Goal: Task Accomplishment & Management: Complete application form

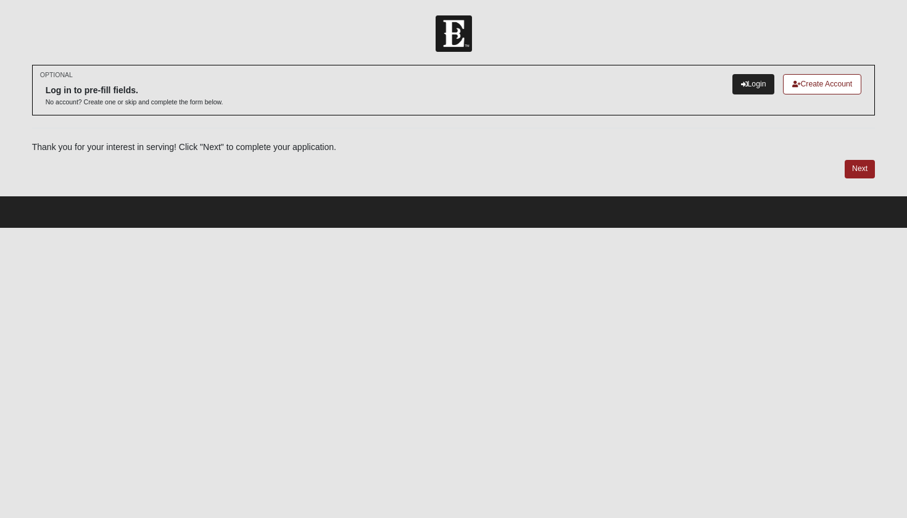
click at [739, 79] on link "Login" at bounding box center [754, 84] width 43 height 20
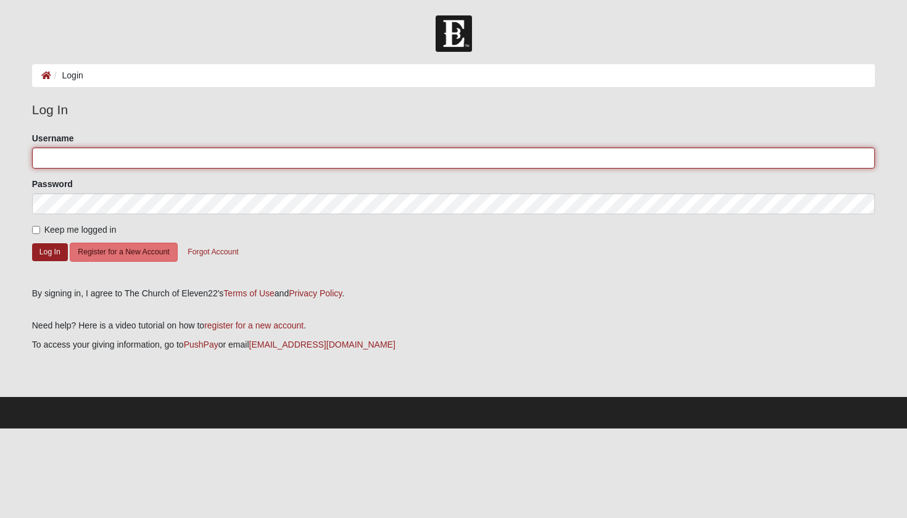
type input "mckinleykay"
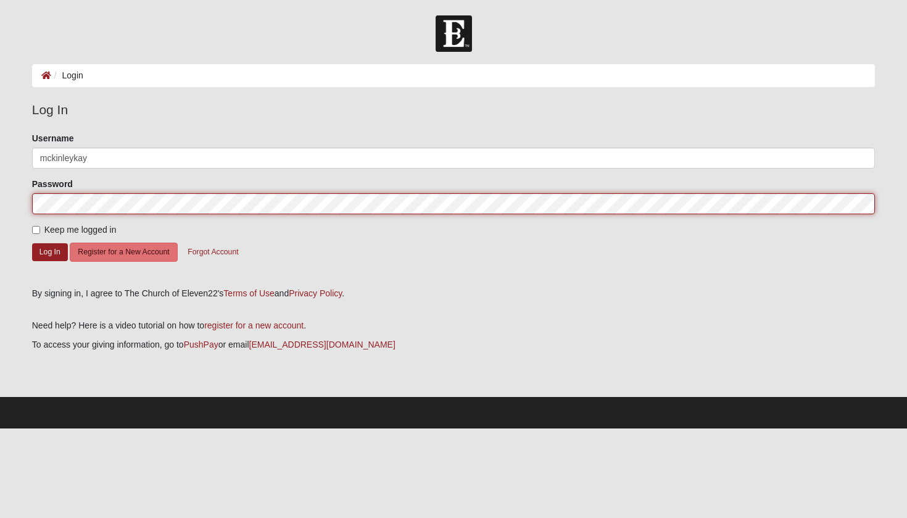
click at [49, 251] on button "Log In" at bounding box center [50, 252] width 36 height 18
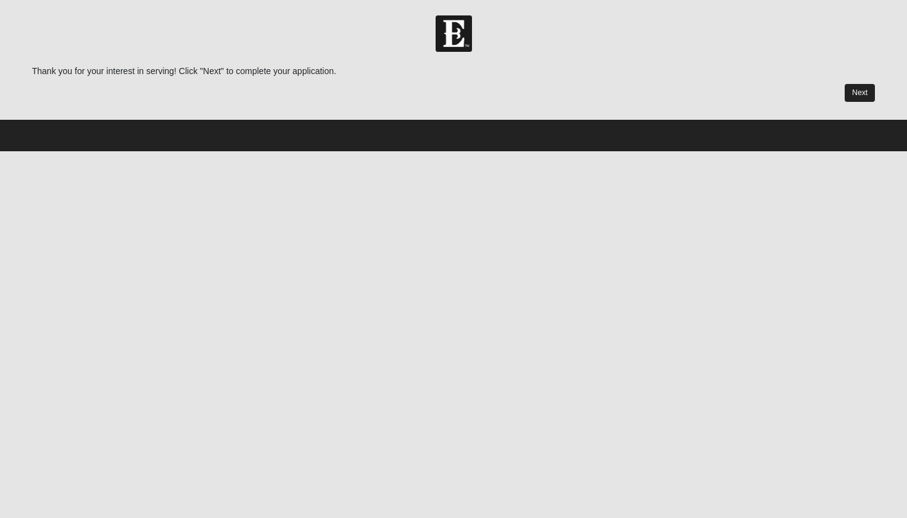
click at [857, 93] on link "Next" at bounding box center [860, 93] width 30 height 18
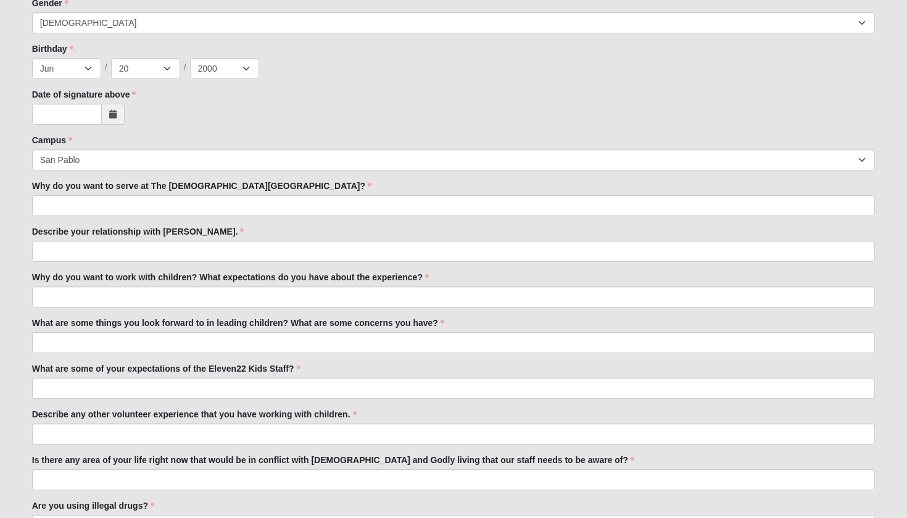
scroll to position [410, 0]
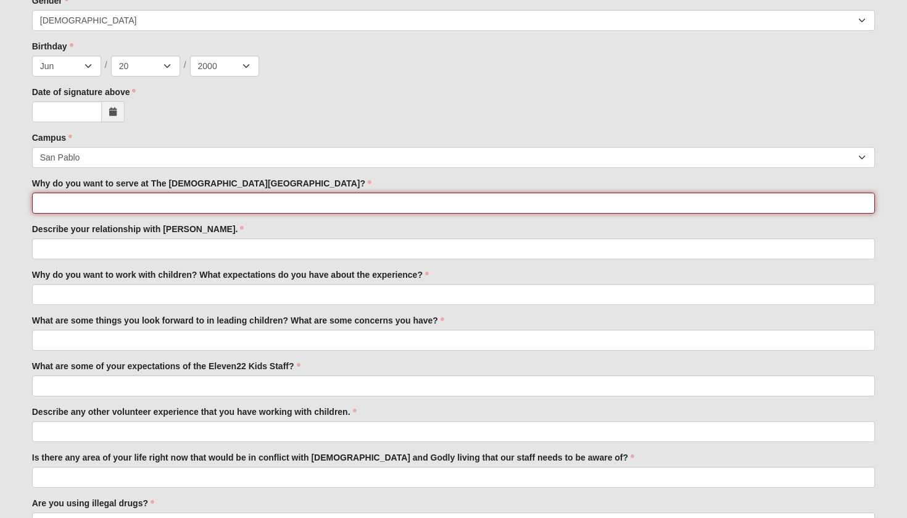
click at [147, 207] on input "Why do you want to serve at The [DEMOGRAPHIC_DATA][GEOGRAPHIC_DATA]?" at bounding box center [454, 203] width 844 height 21
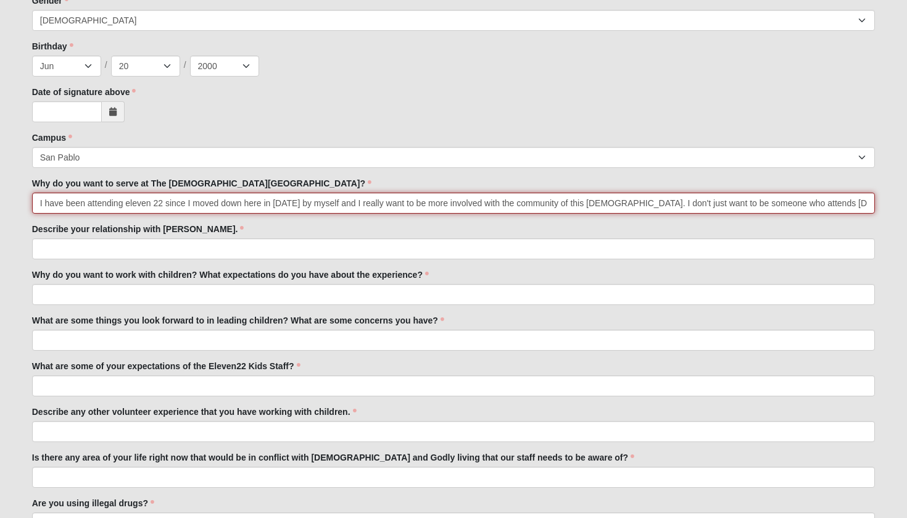
type input "I have been attending eleven 22 since I moved down here in [DATE] by myself and…"
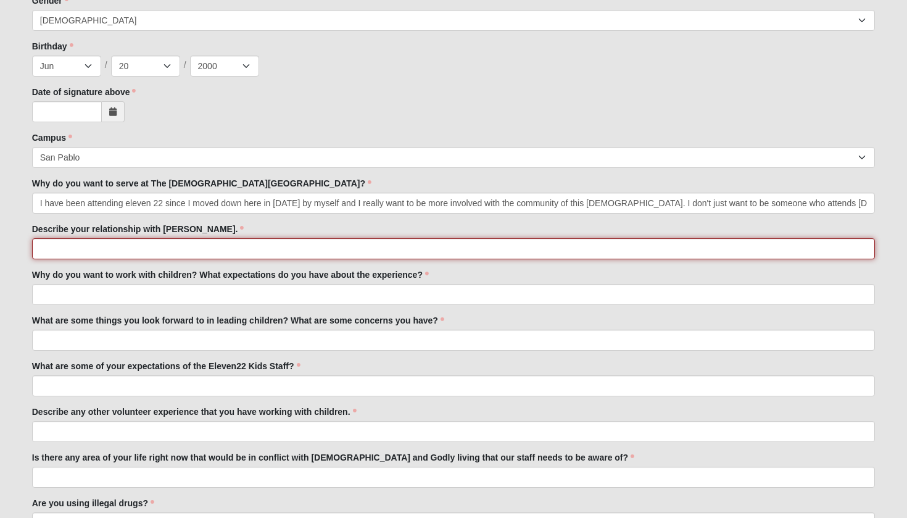
click at [80, 248] on input "Describe your relationship with [PERSON_NAME]." at bounding box center [454, 248] width 844 height 21
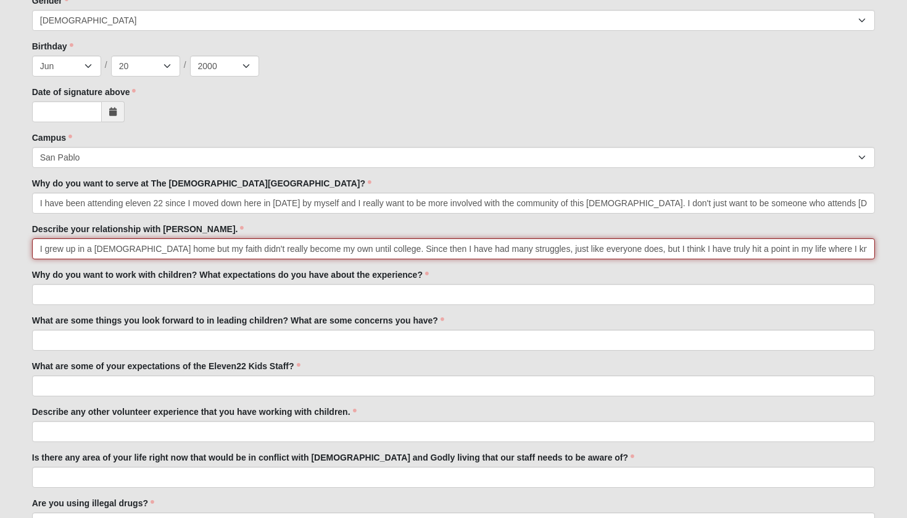
type input "I grew up in a [DEMOGRAPHIC_DATA] home but my faith didn't really become my own…"
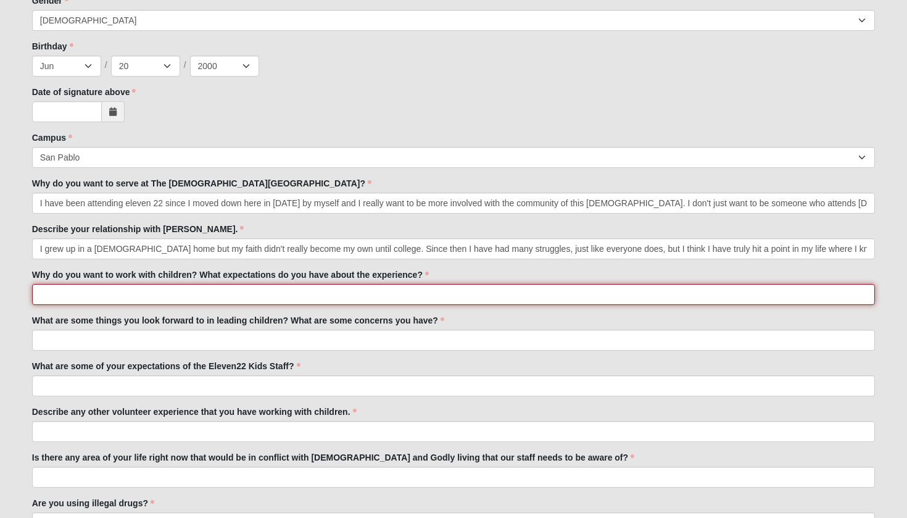
click at [75, 297] on input "Why do you want to work with children? What expectations do you have about the …" at bounding box center [454, 294] width 844 height 21
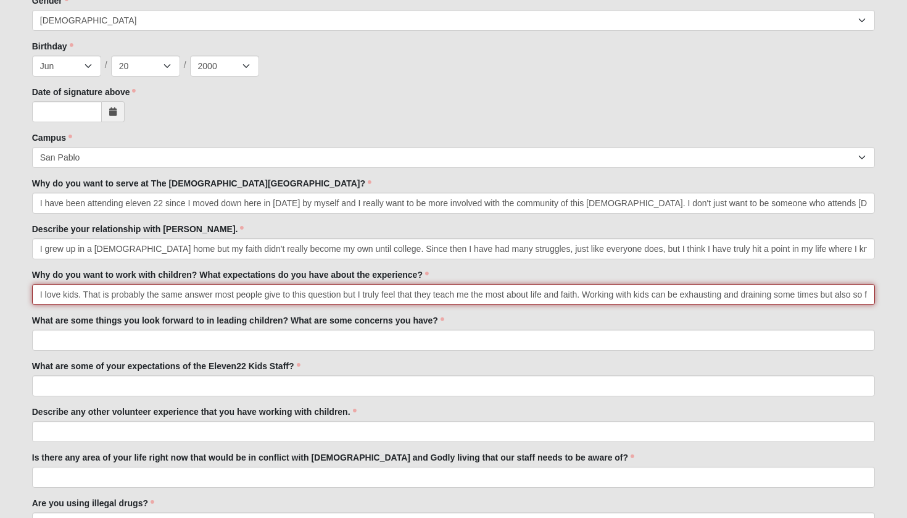
click at [448, 294] on input "I love kids. That is probably the same answer most people give to this question…" at bounding box center [454, 294] width 844 height 21
type input "I love kids. That is probably the same answer most people give to this question…"
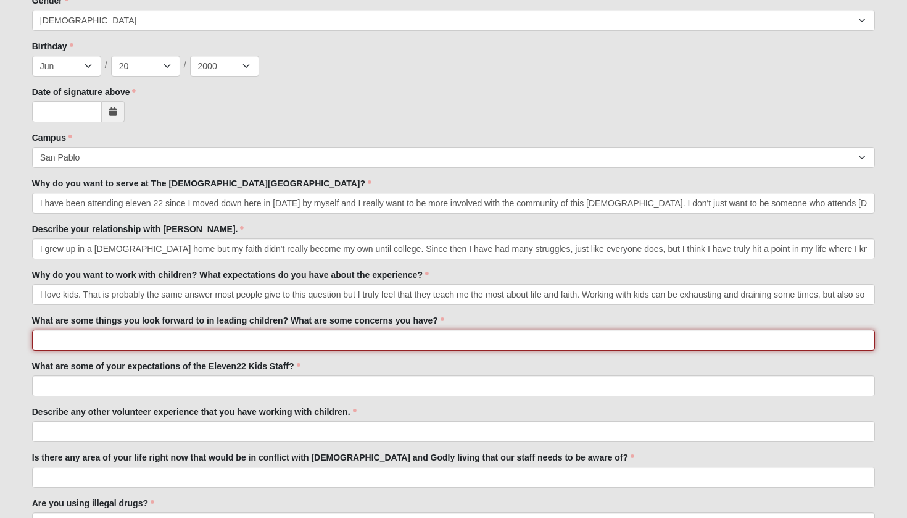
click at [286, 339] on input "What are some things you look forward to in leading children? What are some con…" at bounding box center [454, 340] width 844 height 21
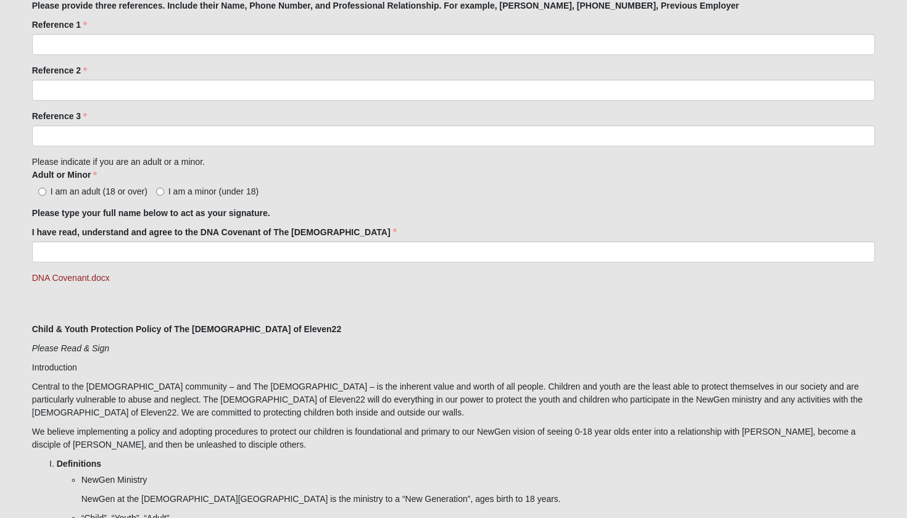
scroll to position [1205, 0]
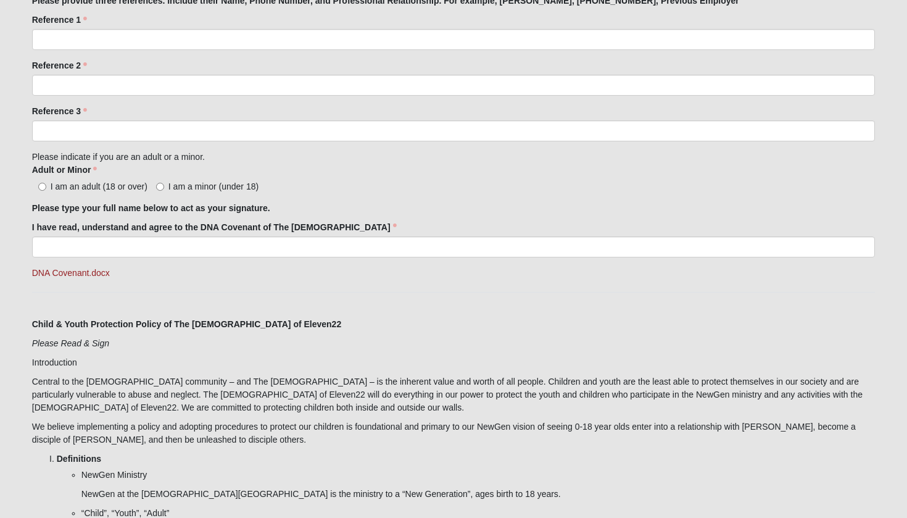
click at [73, 186] on span "I am an adult (18 or over)" at bounding box center [99, 186] width 97 height 10
click at [46, 186] on input "I am an adult (18 or over)" at bounding box center [42, 187] width 8 height 8
radio input "true"
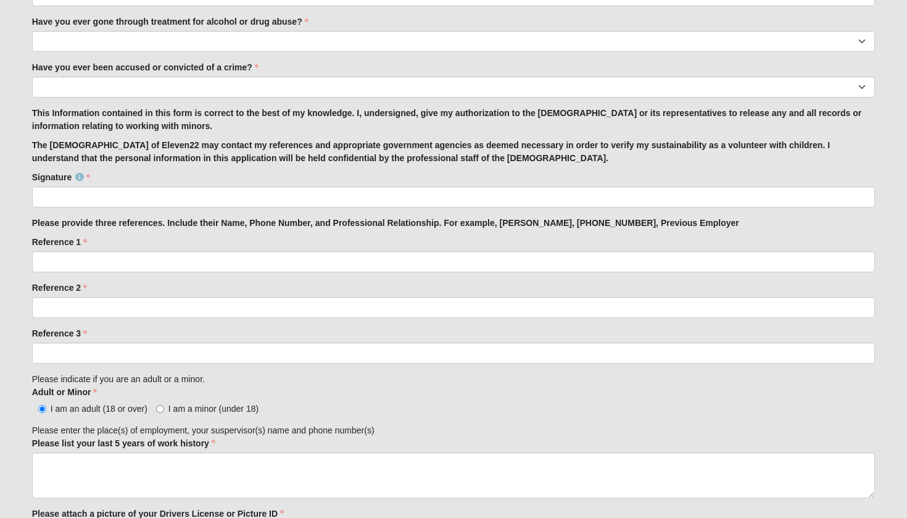
scroll to position [979, 0]
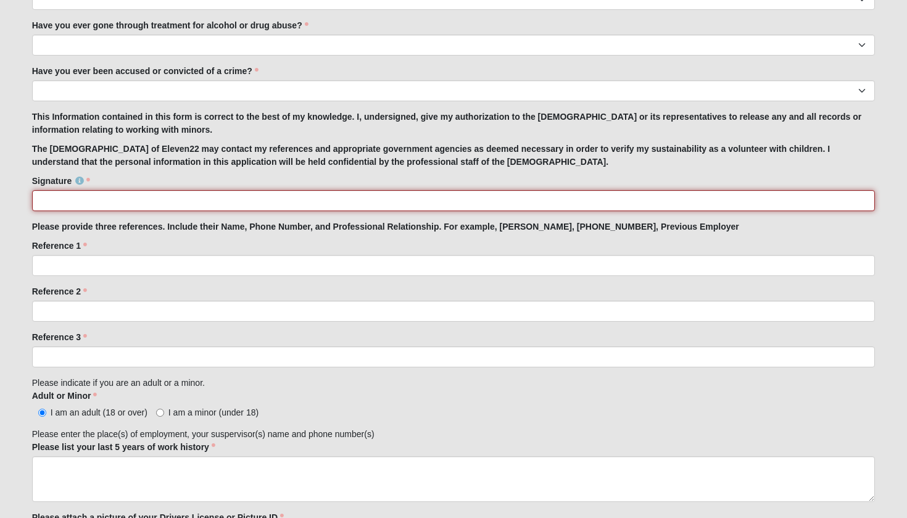
click at [99, 210] on input "Signature" at bounding box center [454, 200] width 844 height 21
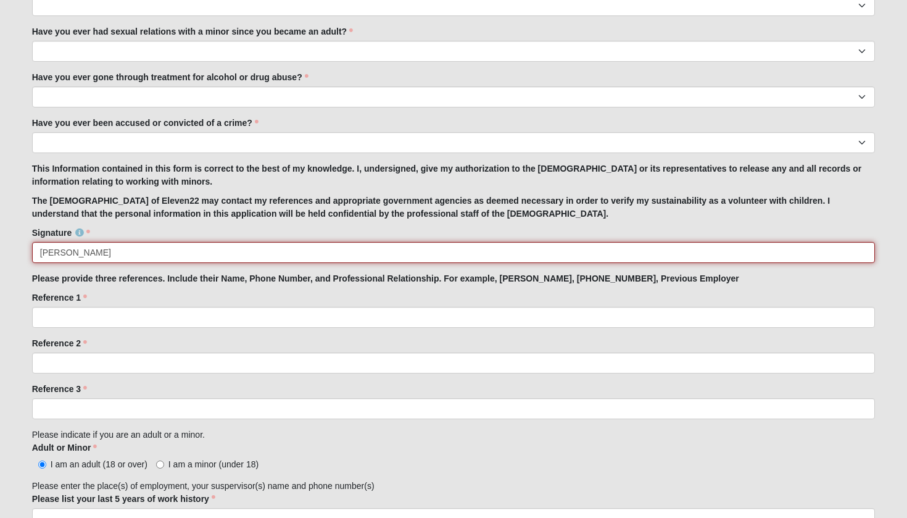
scroll to position [925, 0]
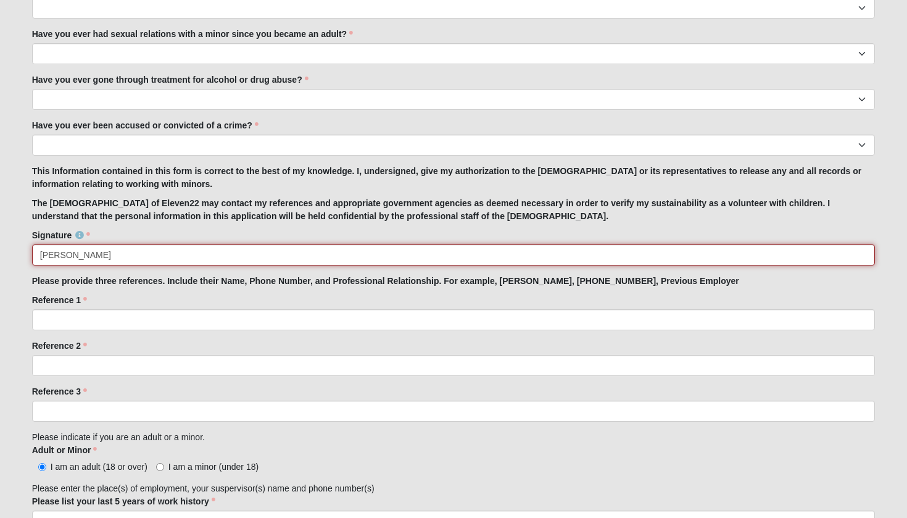
type input "[PERSON_NAME]"
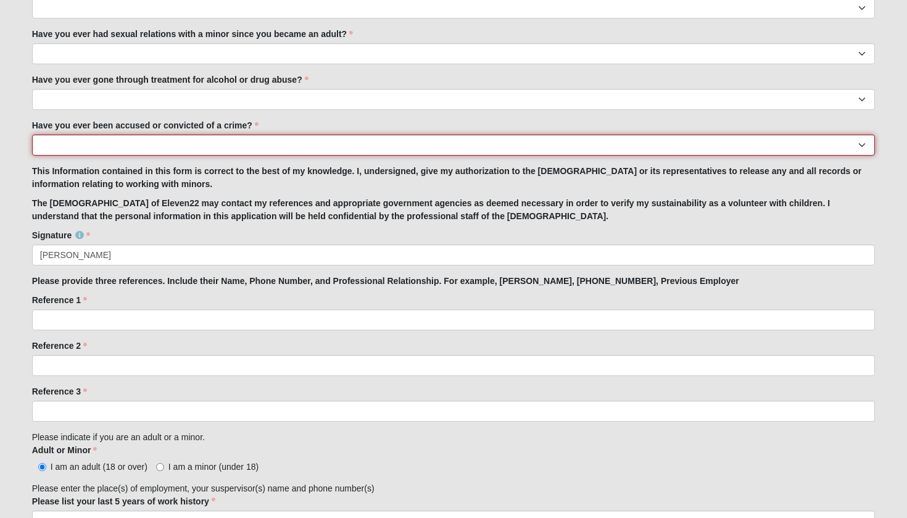
select select "No"
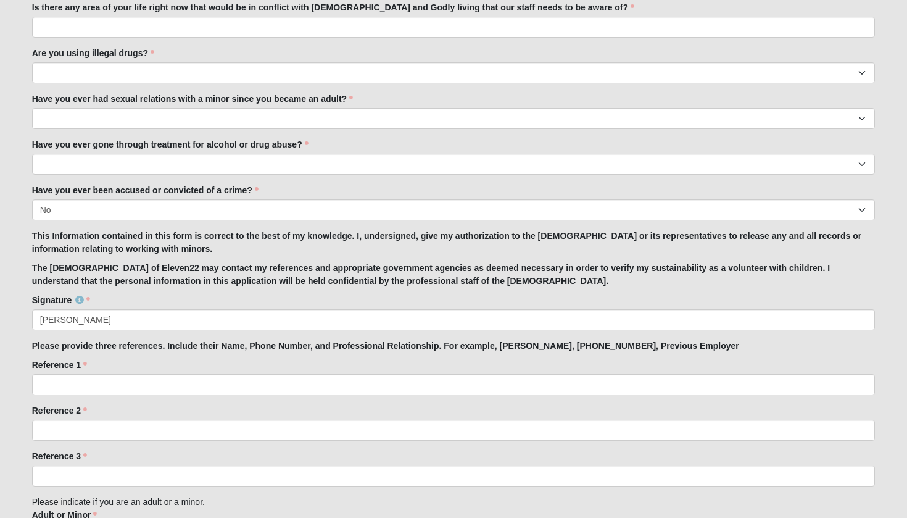
scroll to position [859, 0]
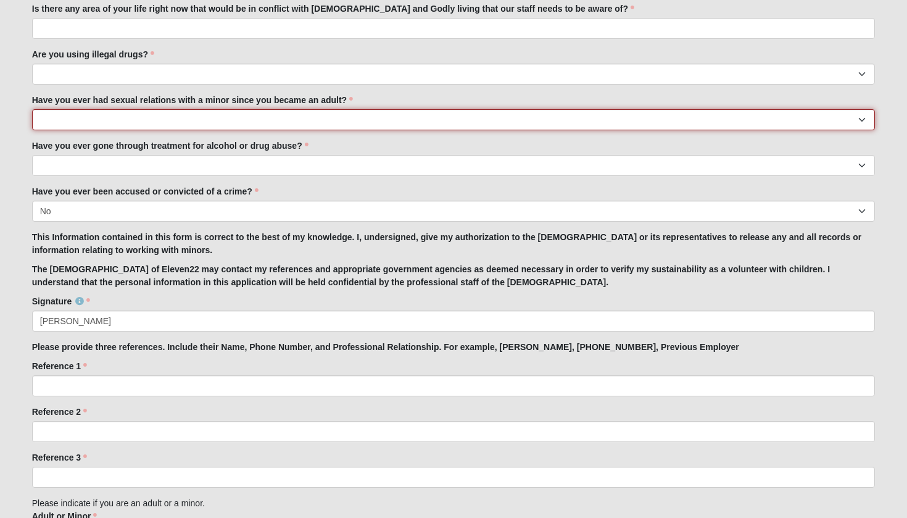
select select "No"
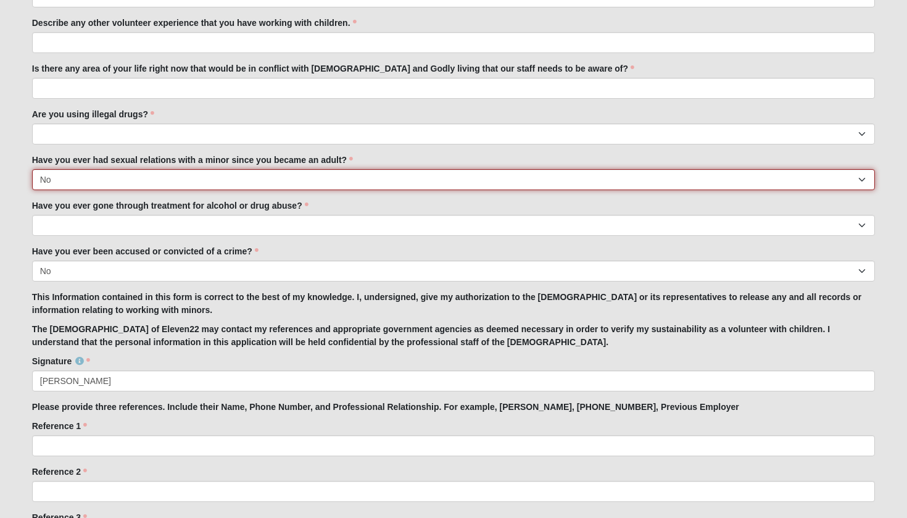
scroll to position [783, 0]
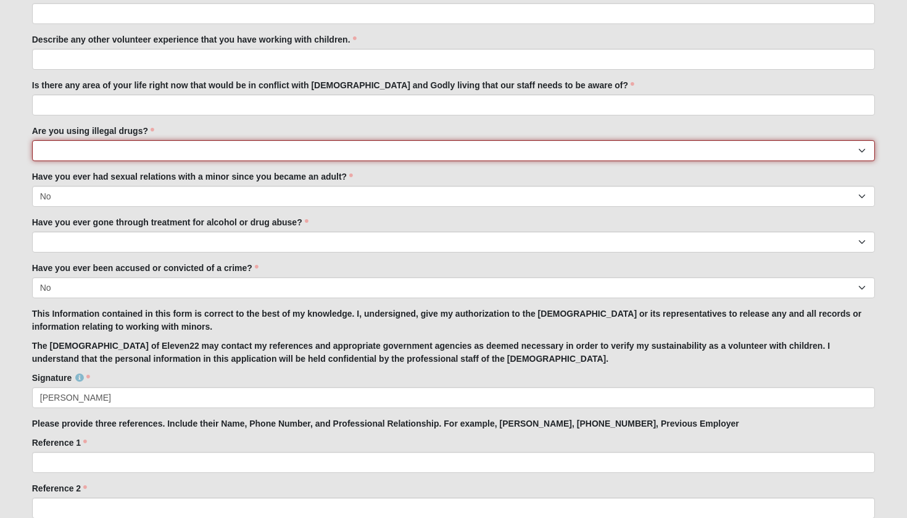
select select "No"
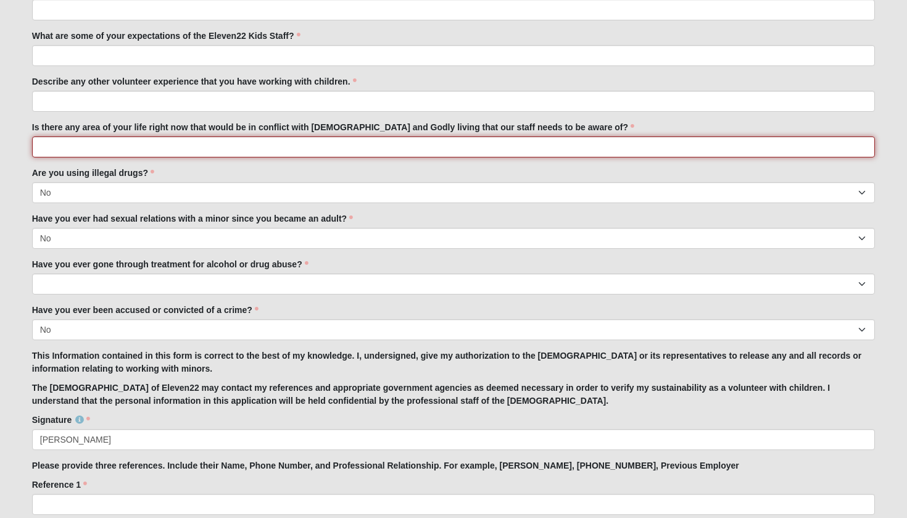
click at [146, 155] on input "Is there any area of your life right now that would be in conflict with [DEMOGR…" at bounding box center [454, 146] width 844 height 21
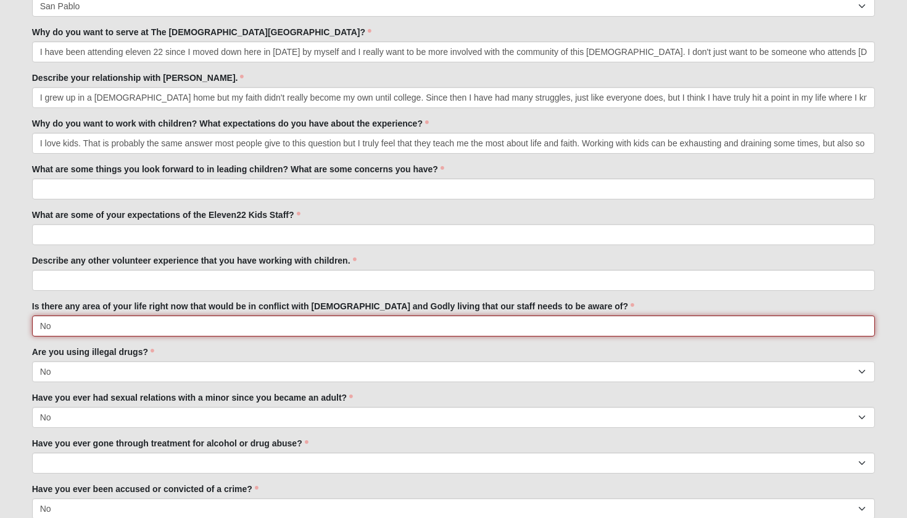
scroll to position [557, 0]
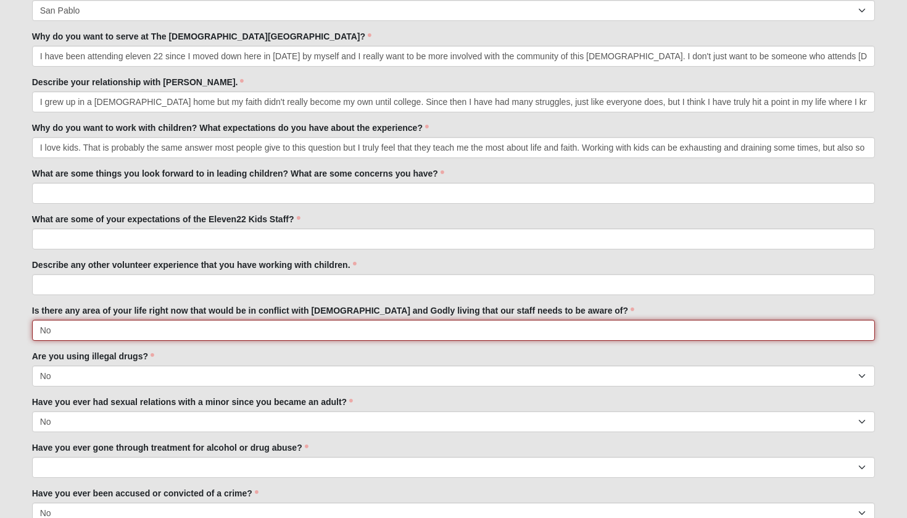
type input "No"
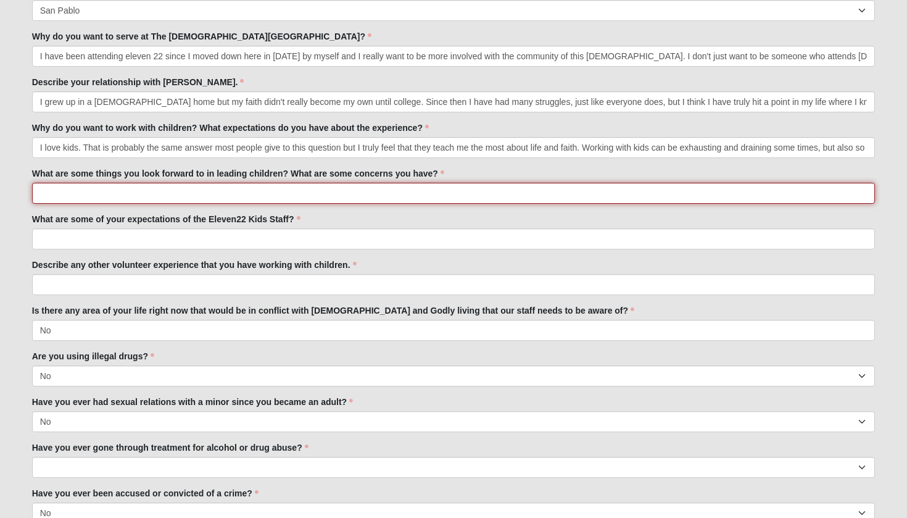
click at [91, 201] on input "What are some things you look forward to in leading children? What are some con…" at bounding box center [454, 193] width 844 height 21
click at [66, 194] on input "I look. forward to speaking truth over these kids lives and loving them well." at bounding box center [454, 193] width 844 height 21
click at [220, 195] on input "I look forward to speaking truth over these kids lives and loving them well." at bounding box center [454, 193] width 844 height 21
click at [324, 194] on input "I look forward to speaking truth over these kids' lives and loving them well." at bounding box center [454, 193] width 844 height 21
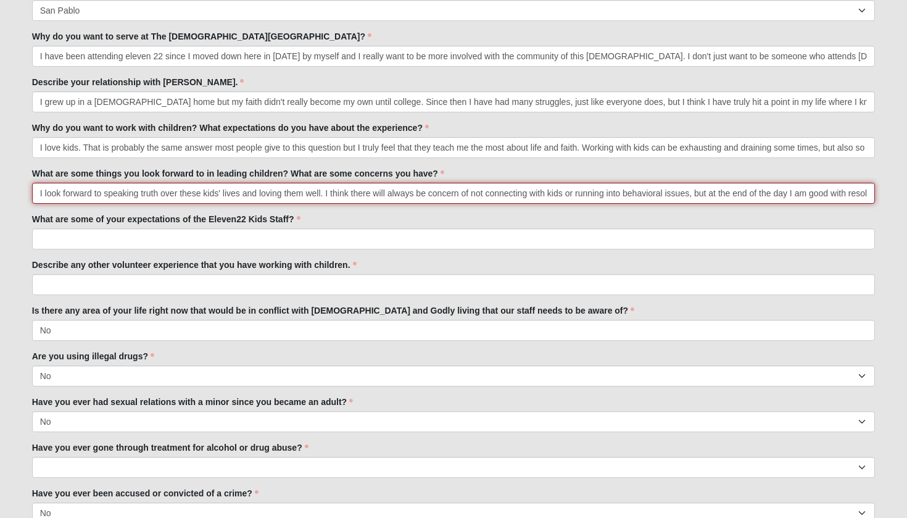
type input "I look forward to speaking truth over these kids' lives and loving them well. I…"
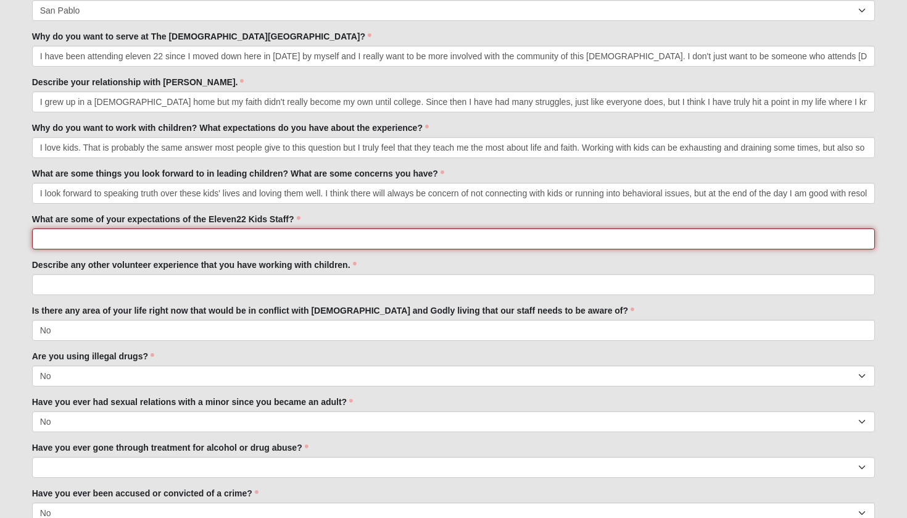
click at [276, 245] on input "What are some of your expectations of the Eleven22 Kids Staff?" at bounding box center [454, 238] width 844 height 21
type input "a"
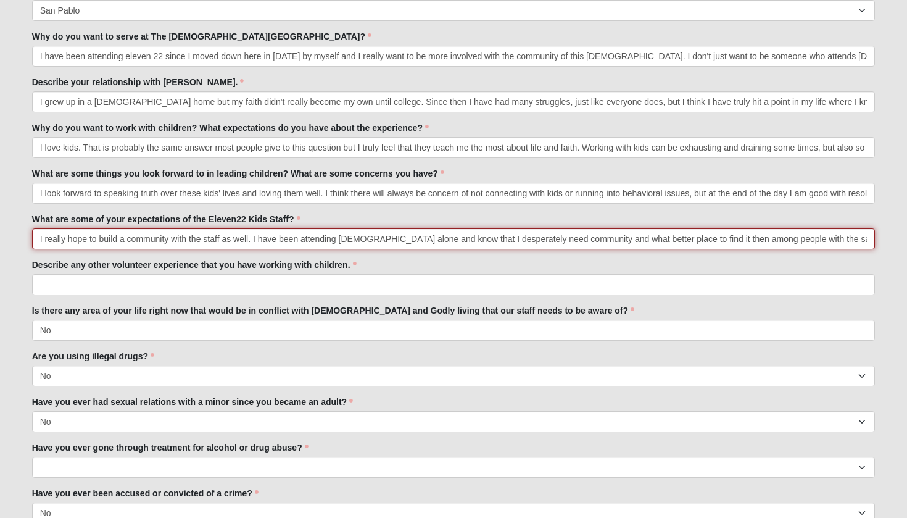
type input "I really hope to build a community with the staff as well. I have been attendin…"
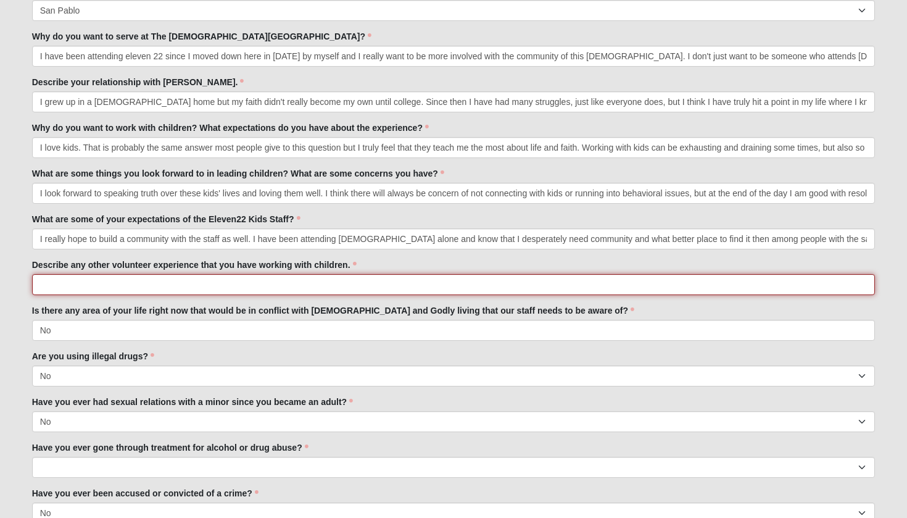
click at [69, 287] on input "Describe any other volunteer experience that you have working with children." at bounding box center [454, 284] width 844 height 21
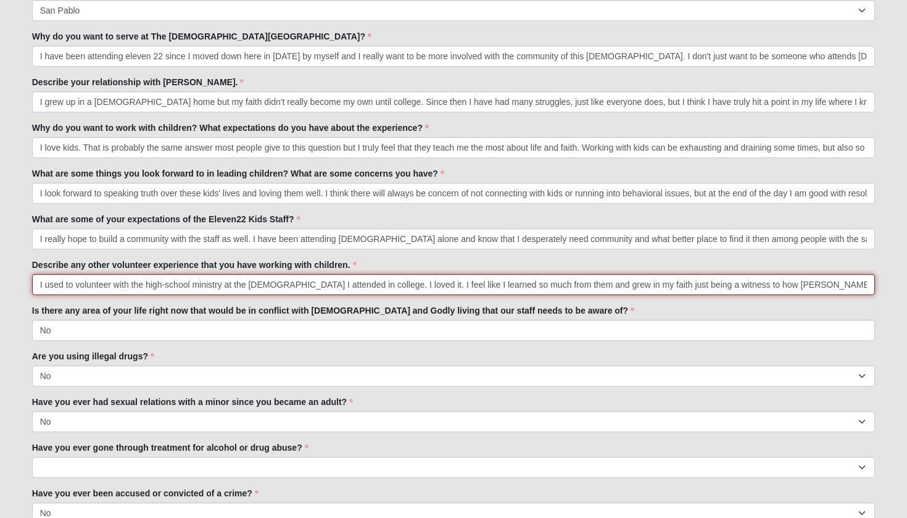
click at [622, 283] on input "I used to volunteer with the high-school ministry at the [DEMOGRAPHIC_DATA] I a…" at bounding box center [454, 284] width 844 height 21
click at [725, 280] on input "I used to volunteer with the high-school ministry at the [DEMOGRAPHIC_DATA] I a…" at bounding box center [454, 284] width 844 height 21
click at [637, 287] on input "I used to volunteer with the high-school ministry at the [DEMOGRAPHIC_DATA] I a…" at bounding box center [454, 284] width 844 height 21
click at [694, 288] on input "I used to volunteer with the high-school ministry at the [DEMOGRAPHIC_DATA] I a…" at bounding box center [454, 284] width 844 height 21
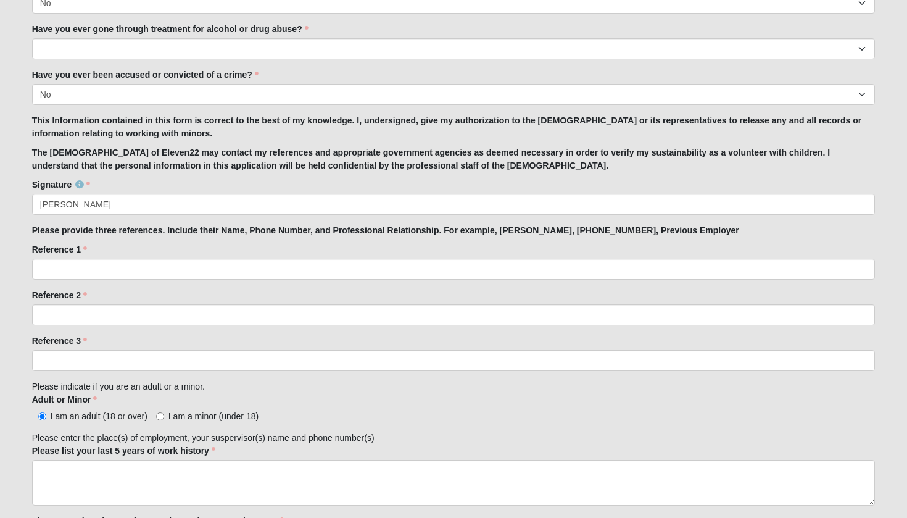
scroll to position [977, 0]
type input "I used to volunteer with the high-school ministry at the [DEMOGRAPHIC_DATA] I a…"
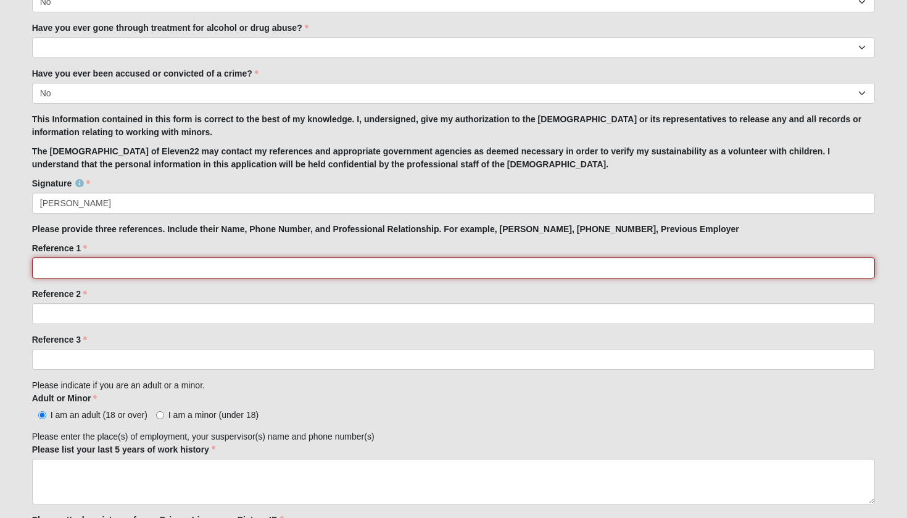
click at [327, 268] on input "Reference 1" at bounding box center [454, 267] width 844 height 21
type input "[PERSON_NAME], Nurse Manager, 9049101097"
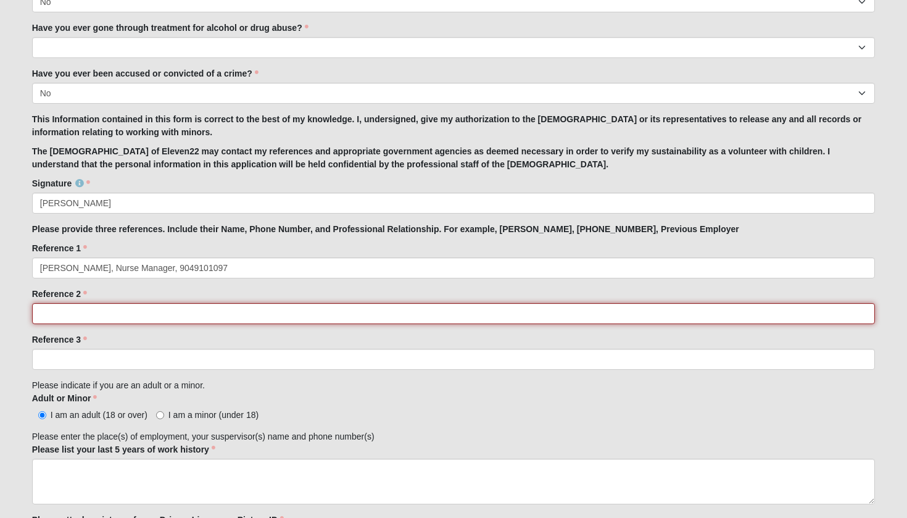
click at [231, 305] on input "Reference 2" at bounding box center [454, 313] width 844 height 21
type input "[PERSON_NAME], Mom of Kids I used to Nanny, 3128603063"
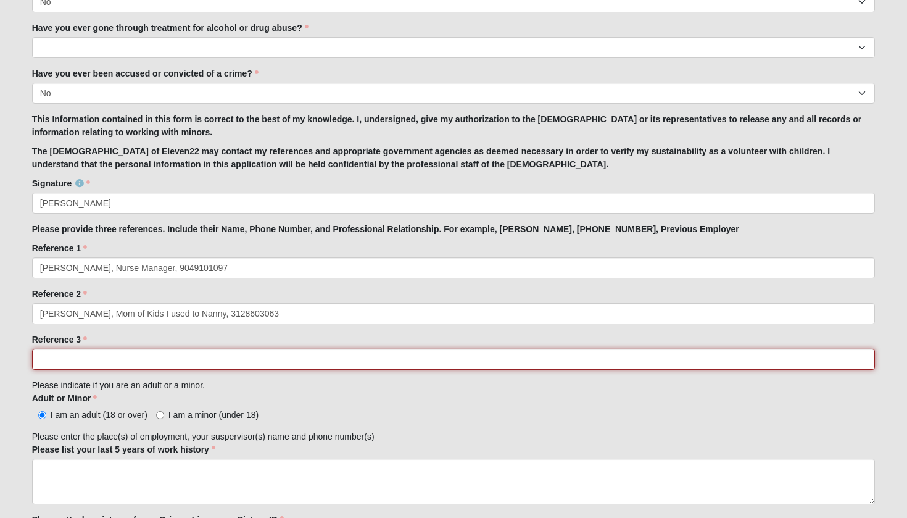
click at [199, 360] on input "Reference 3" at bounding box center [454, 359] width 844 height 21
click at [233, 360] on input "[PERSON_NAME], High-school Ministry Coordinator," at bounding box center [454, 359] width 844 height 21
drag, startPoint x: 232, startPoint y: 360, endPoint x: 189, endPoint y: 359, distance: 43.2
click at [189, 359] on input "[PERSON_NAME], High-school Ministry Coordinator," at bounding box center [454, 359] width 844 height 21
click at [226, 360] on input "[PERSON_NAME], High-school Ministry Leader," at bounding box center [454, 359] width 844 height 21
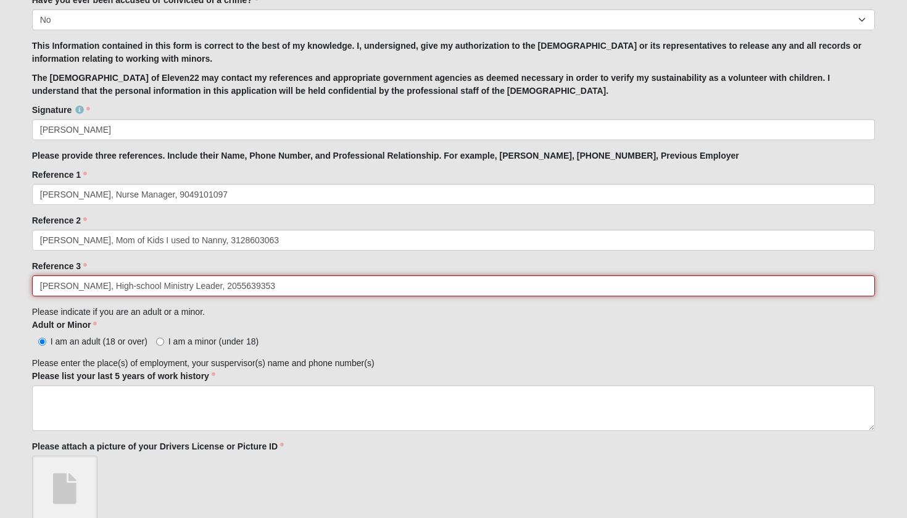
scroll to position [1079, 0]
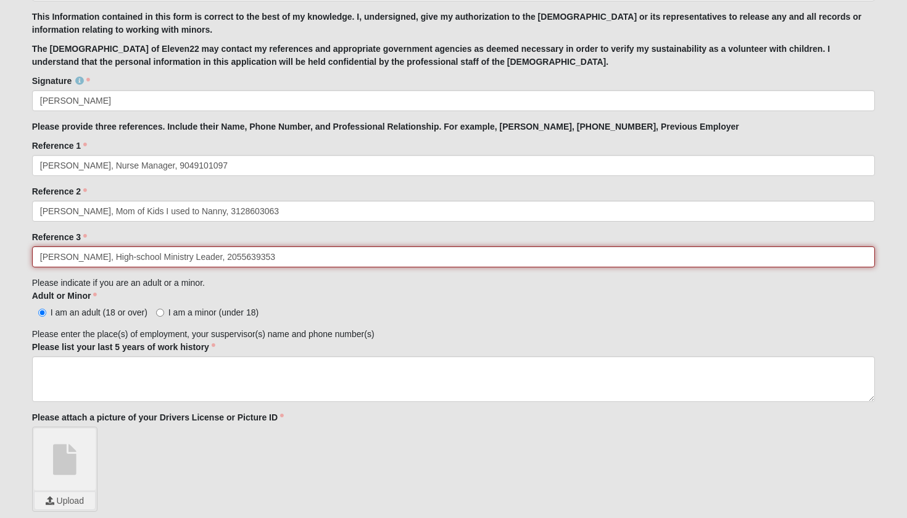
type input "[PERSON_NAME], High-school Ministry Leader, 2055639353"
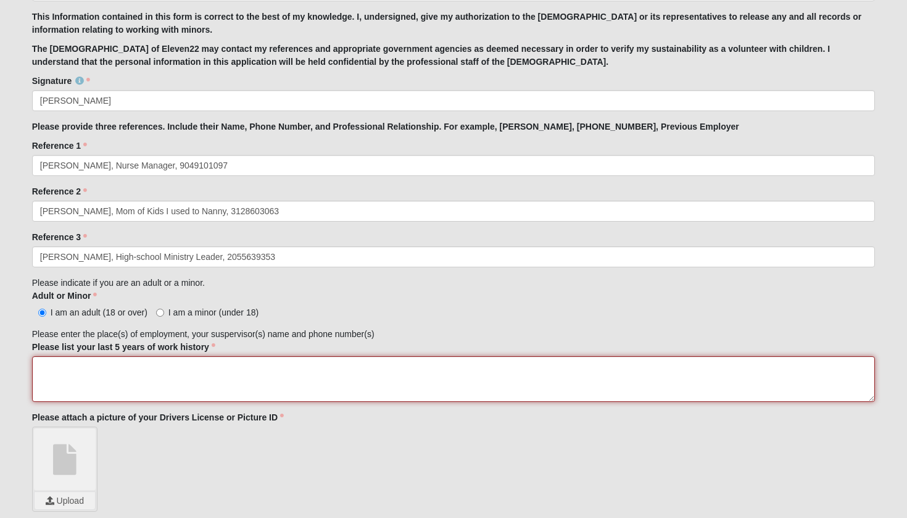
click at [215, 386] on textarea "Please list your last 5 years of work history" at bounding box center [454, 379] width 844 height 46
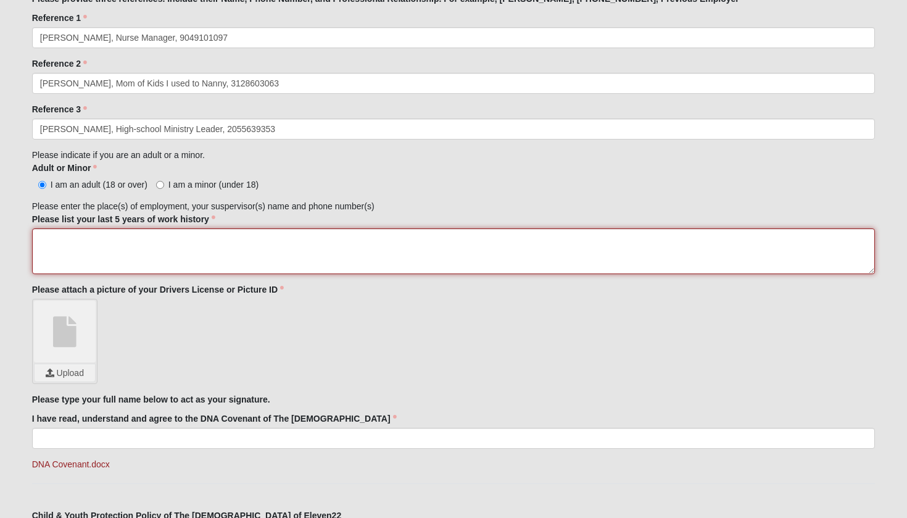
scroll to position [1208, 0]
click at [201, 236] on textarea "Current- [DEMOGRAPHIC_DATA] South Labor and Delivery Registered Nurse 2023-now …" at bounding box center [454, 251] width 844 height 46
click at [223, 251] on textarea "Current- [DEMOGRAPHIC_DATA] South Labor and Delivery, Registered Nurse 2023-now…" at bounding box center [454, 251] width 844 height 46
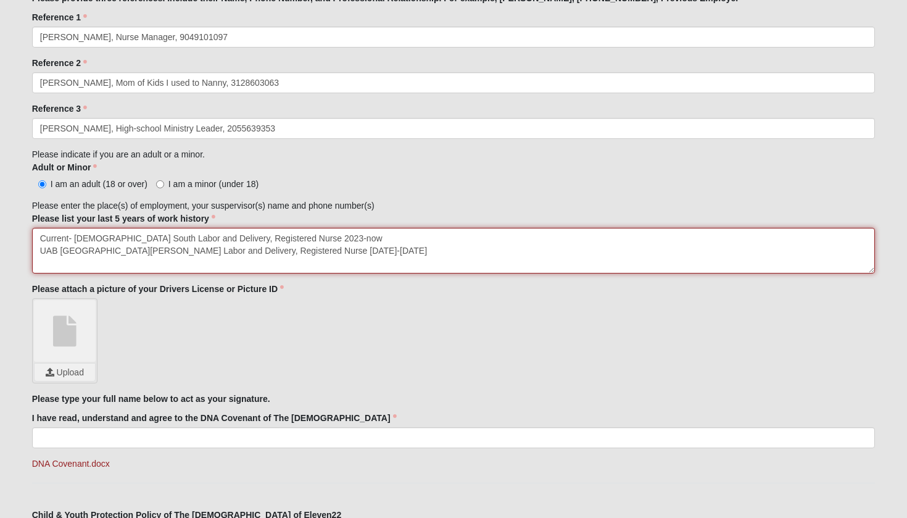
click at [275, 239] on textarea "Current- [DEMOGRAPHIC_DATA] South Labor and Delivery, Registered Nurse 2023-now…" at bounding box center [454, 251] width 844 height 46
click at [388, 252] on textarea "Current- [DEMOGRAPHIC_DATA] South Labor and Delivery, Registered Nurse [DATE]-n…" at bounding box center [454, 251] width 844 height 46
click at [332, 251] on textarea "Current- [DEMOGRAPHIC_DATA] South Labor and Delivery, Registered Nurse [DATE]-n…" at bounding box center [454, 251] width 844 height 46
click at [375, 253] on textarea "Current- [DEMOGRAPHIC_DATA] South Labor and Delivery, Registered Nurse [DATE]-n…" at bounding box center [454, 251] width 844 height 46
click at [311, 236] on textarea "Current- [DEMOGRAPHIC_DATA] South Labor and Delivery, Registered Nurse [DATE]-n…" at bounding box center [454, 251] width 844 height 46
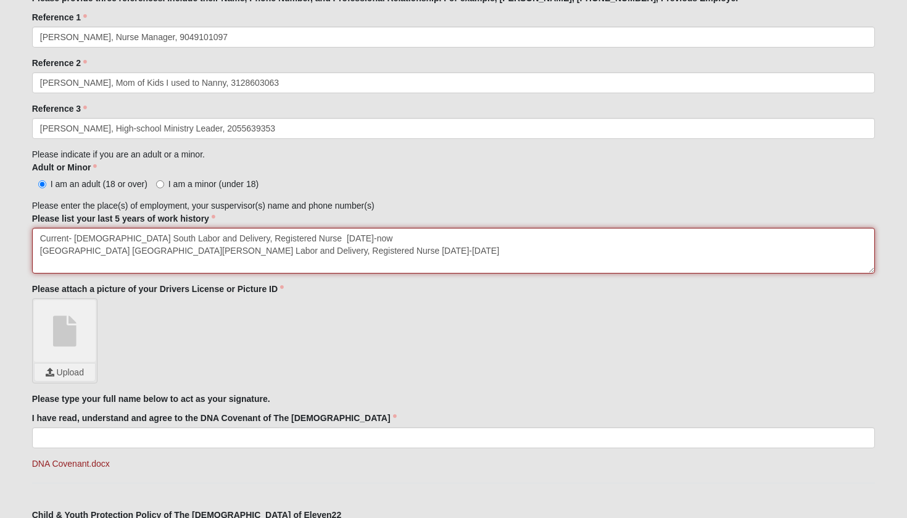
click at [378, 256] on textarea "Current- [DEMOGRAPHIC_DATA] South Labor and Delivery, Registered Nurse [DATE]-n…" at bounding box center [454, 251] width 844 height 46
drag, startPoint x: 104, startPoint y: 262, endPoint x: 69, endPoint y: 261, distance: 34.6
click at [69, 261] on textarea "Current- [DEMOGRAPHIC_DATA] South Labor and Delivery, Registered Nurse [DATE]-n…" at bounding box center [454, 251] width 844 height 46
click at [179, 263] on textarea "Current- [DEMOGRAPHIC_DATA] South Labor and Delivery, Registered Nurse [DATE]-n…" at bounding box center [454, 251] width 844 height 46
type textarea "Current- [DEMOGRAPHIC_DATA] South Labor and Delivery, Registered Nurse [DATE]-n…"
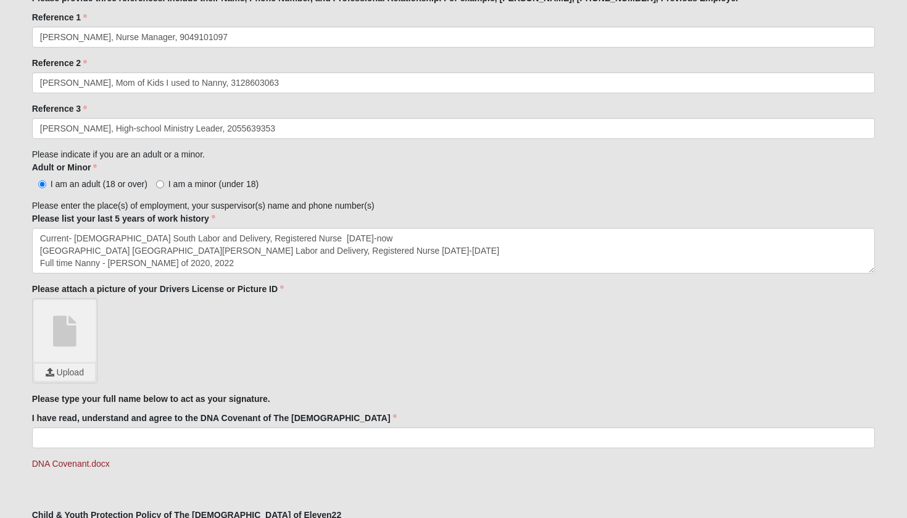
click at [76, 373] on input "file" at bounding box center [65, 372] width 60 height 17
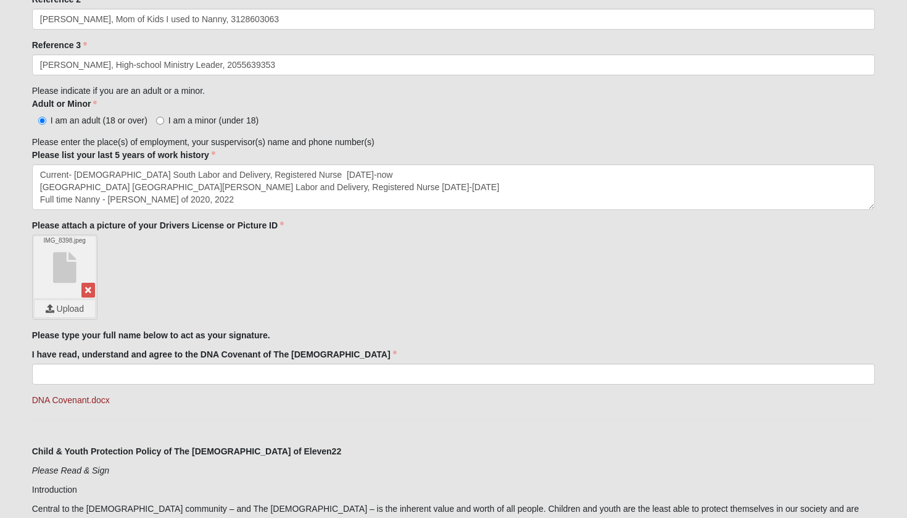
scroll to position [1272, 0]
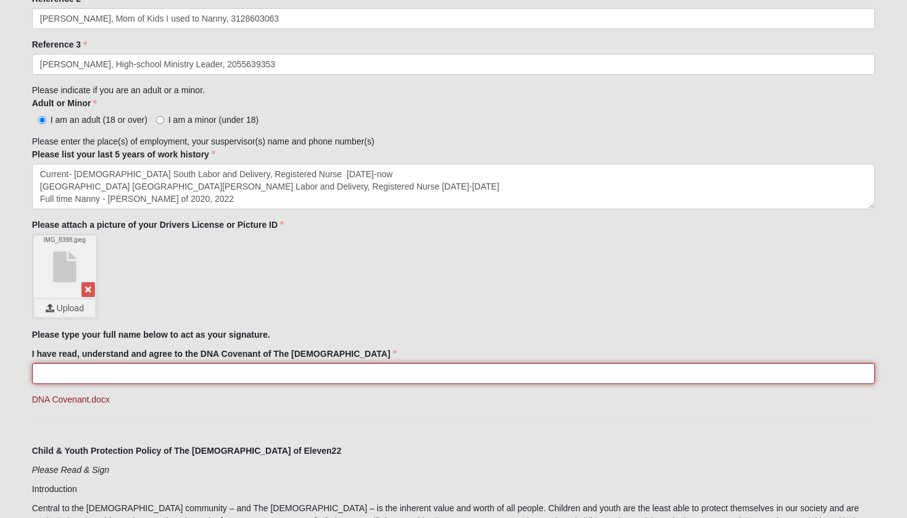
click at [130, 372] on input "I have read, understand and agree to the DNA Covenant of The [DEMOGRAPHIC_DATA]" at bounding box center [454, 373] width 844 height 21
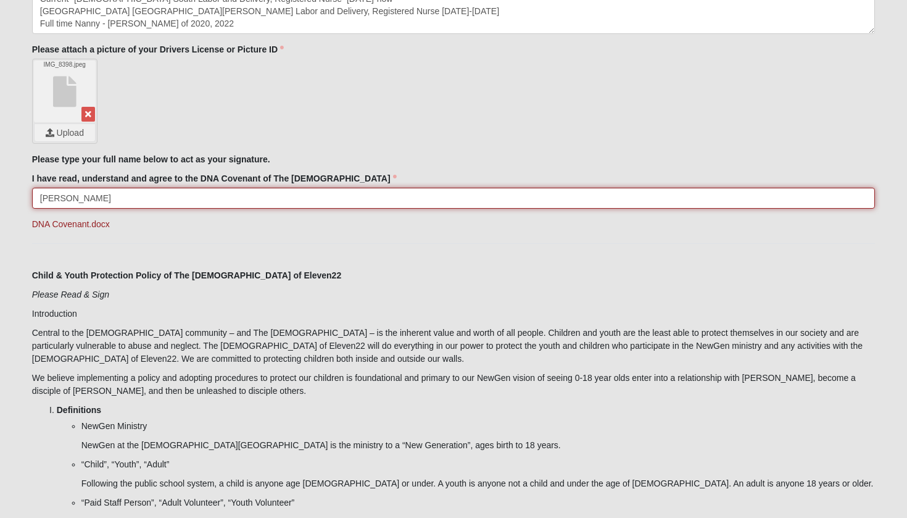
scroll to position [1456, 0]
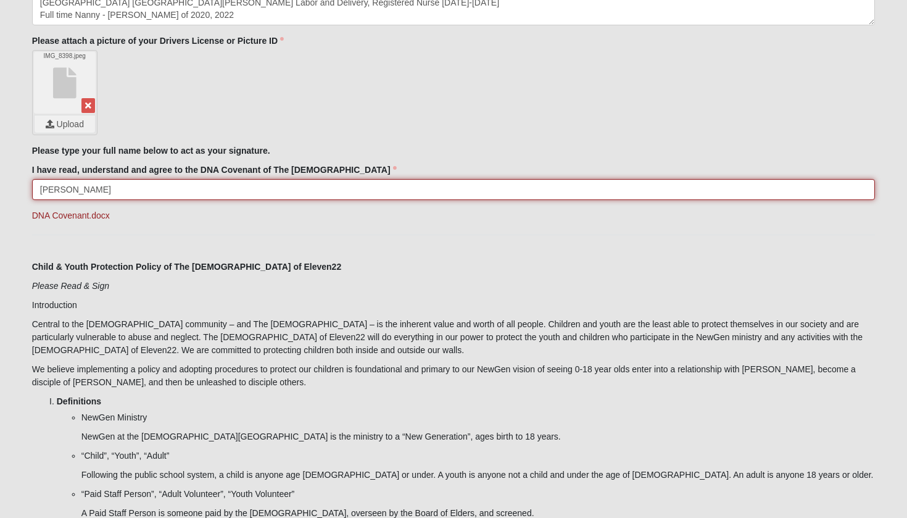
type input "[PERSON_NAME]"
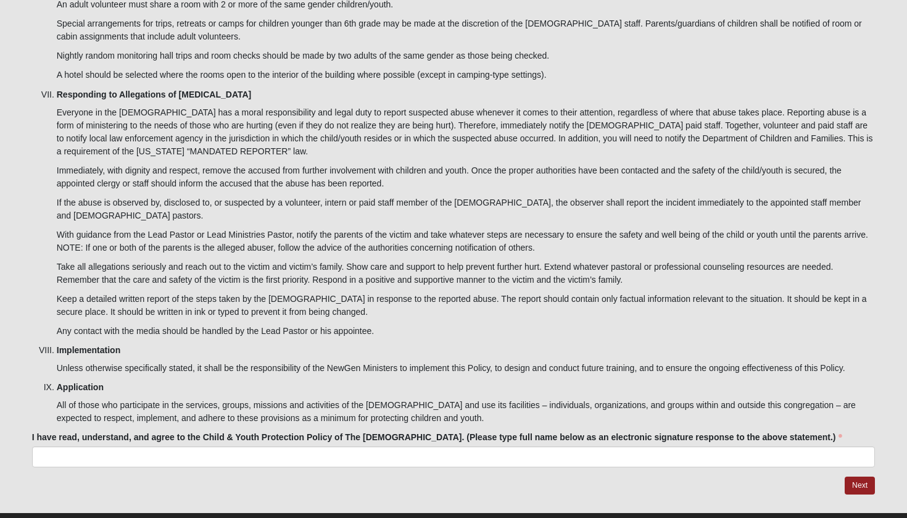
scroll to position [3775, 0]
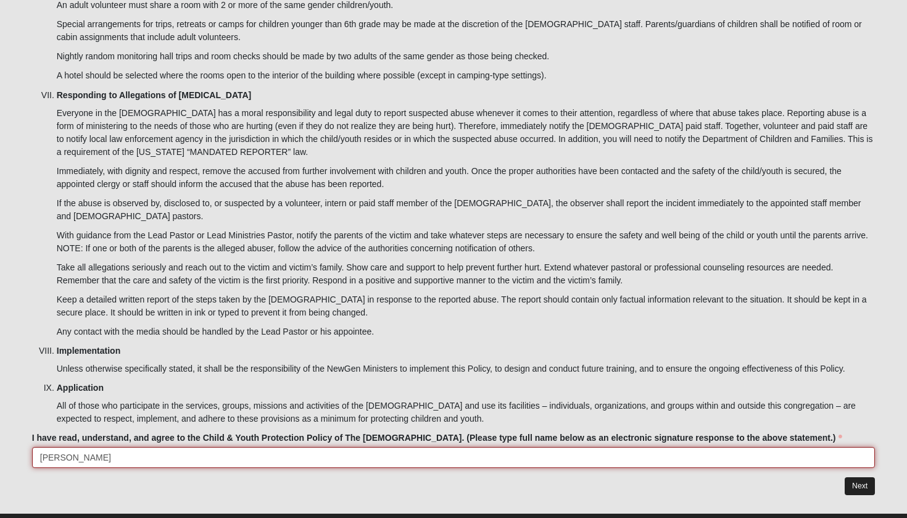
type input "[PERSON_NAME]"
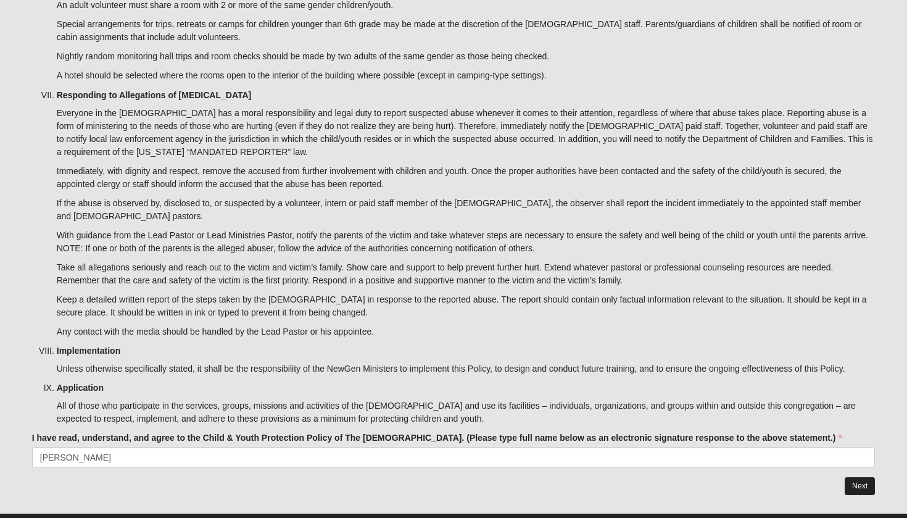
click at [859, 477] on link "Next" at bounding box center [860, 486] width 30 height 18
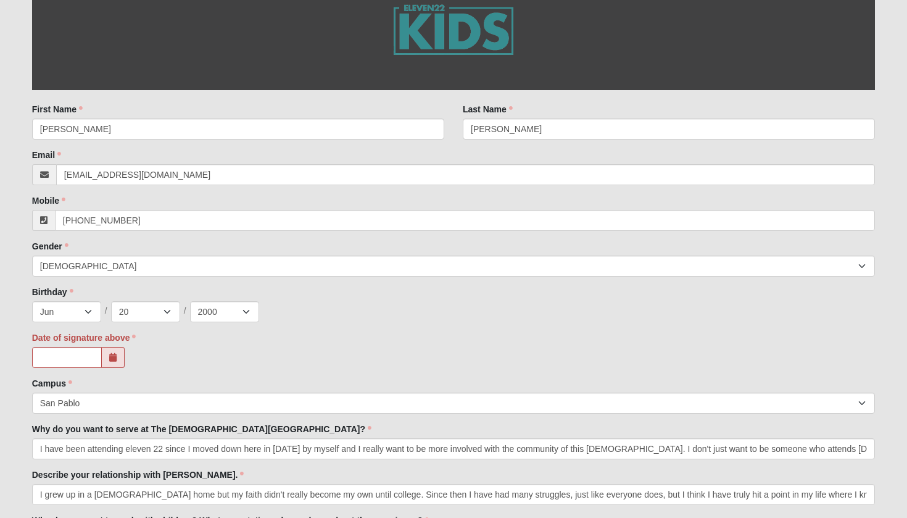
scroll to position [227, 0]
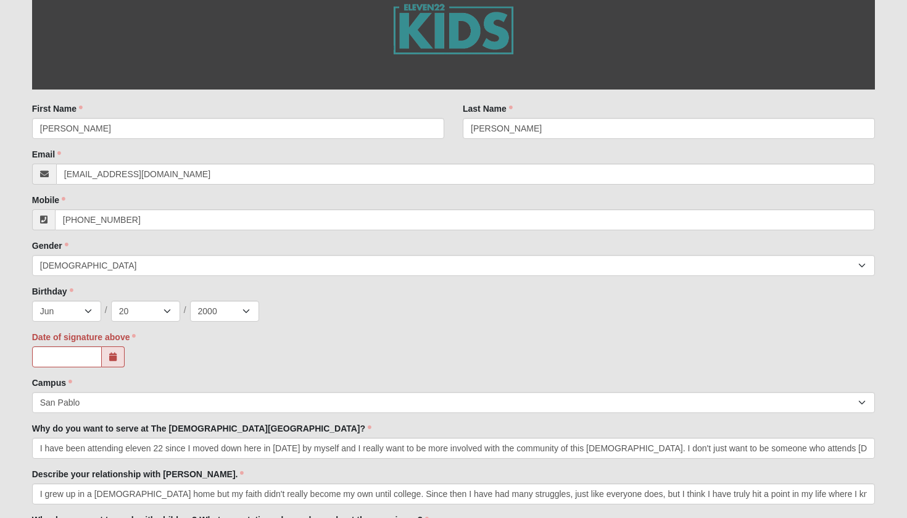
click at [108, 356] on span at bounding box center [113, 356] width 23 height 21
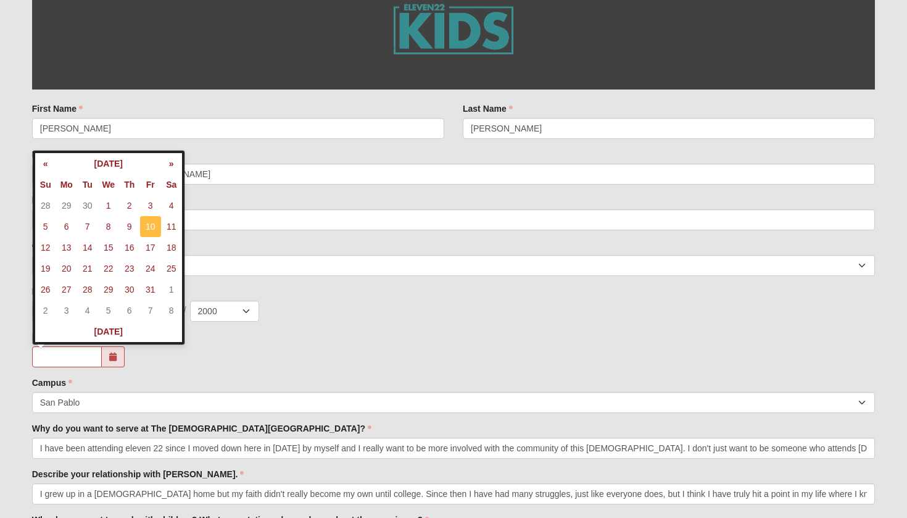
click at [147, 225] on td "10" at bounding box center [150, 226] width 21 height 21
type input "[DATE]"
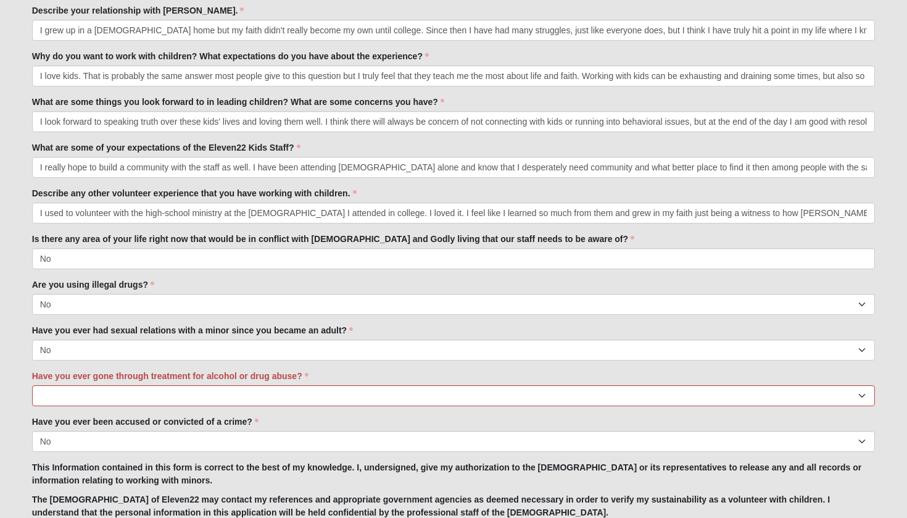
scroll to position [695, 0]
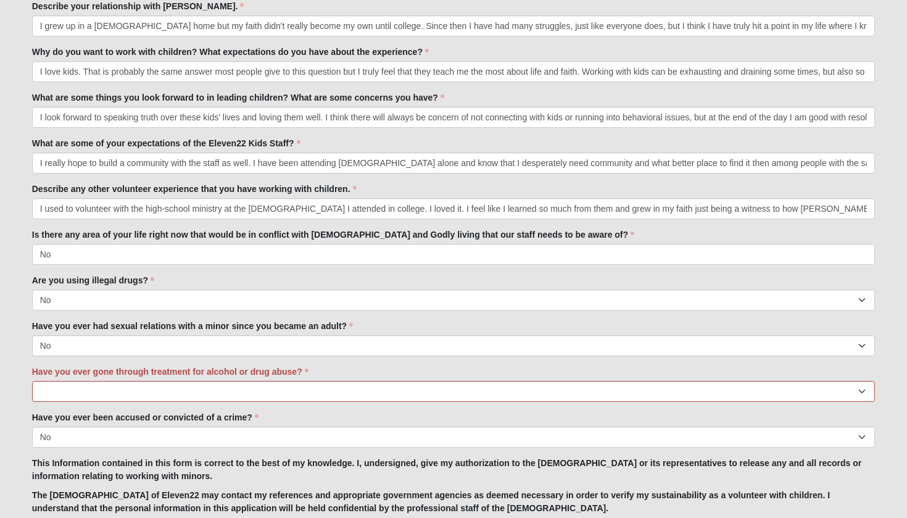
click at [280, 381] on div "Have you ever gone through treatment for alcohol or drug abuse? Yes No" at bounding box center [454, 383] width 844 height 36
select select "No"
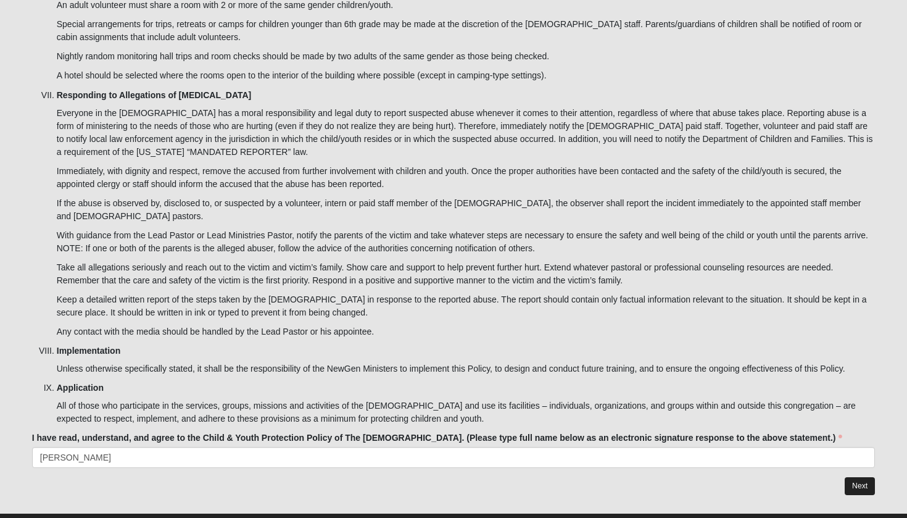
click at [860, 477] on link "Next" at bounding box center [860, 486] width 30 height 18
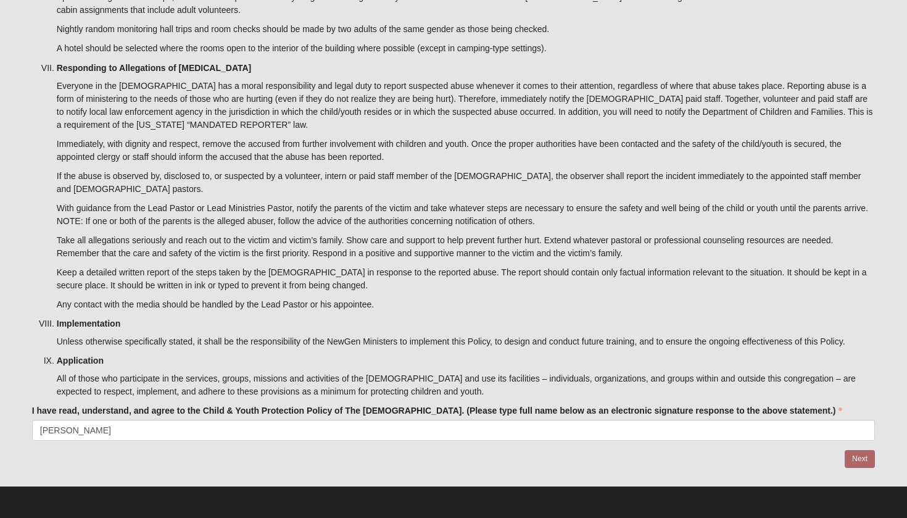
scroll to position [3775, 0]
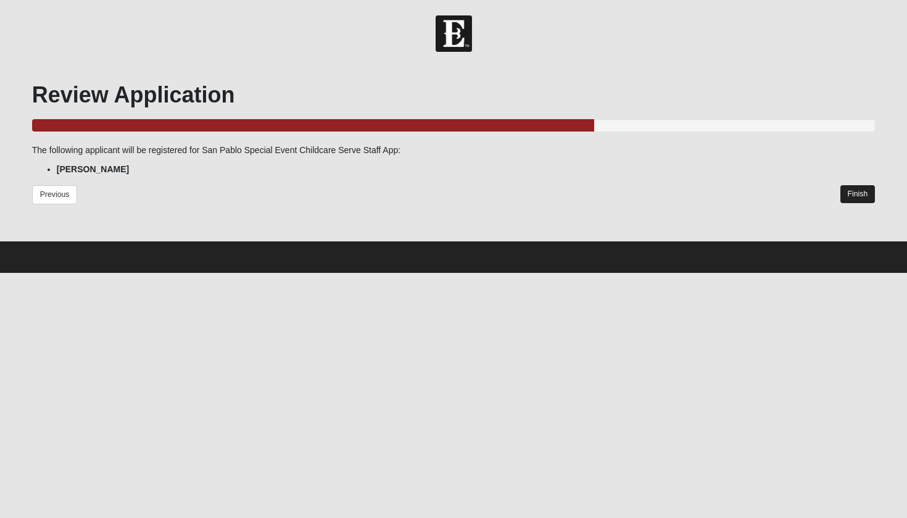
click at [854, 191] on link "Finish" at bounding box center [858, 194] width 35 height 18
